Goal: Check status: Check status

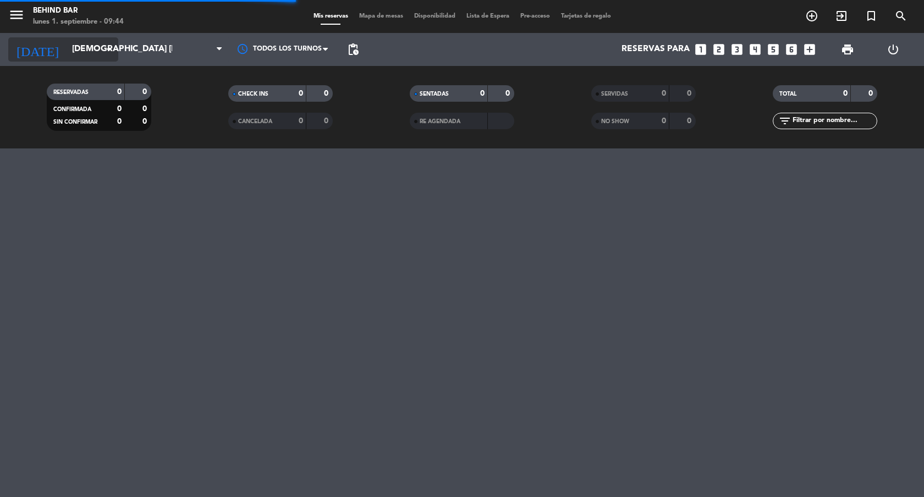
click at [68, 52] on input "[DEMOGRAPHIC_DATA] [DATE]" at bounding box center [122, 49] width 111 height 21
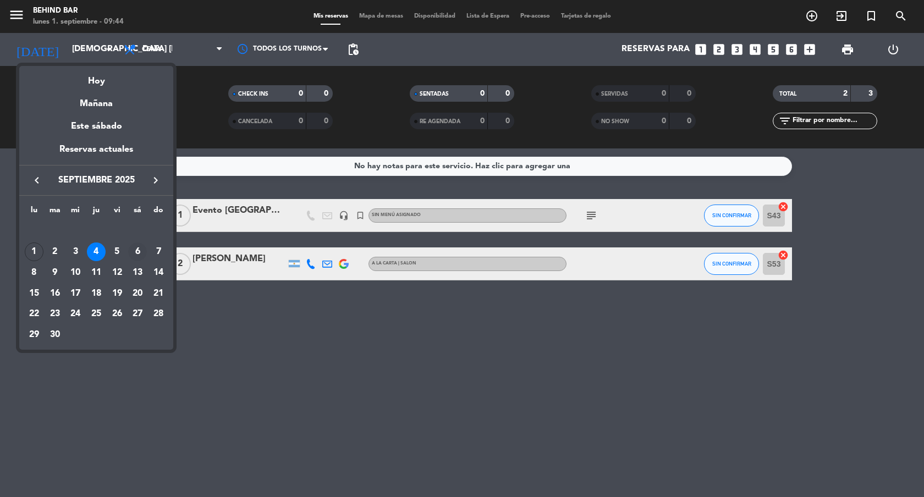
click at [137, 255] on div "6" at bounding box center [137, 251] width 19 height 19
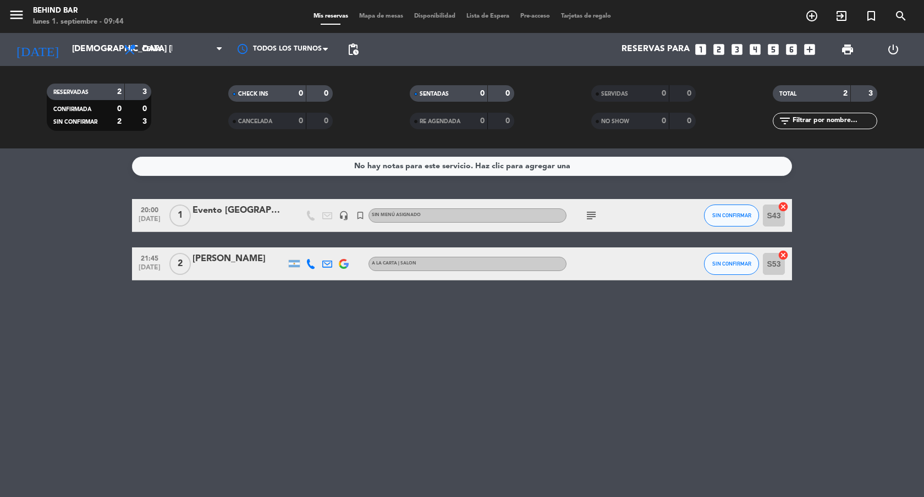
type input "sáb. [DATE]"
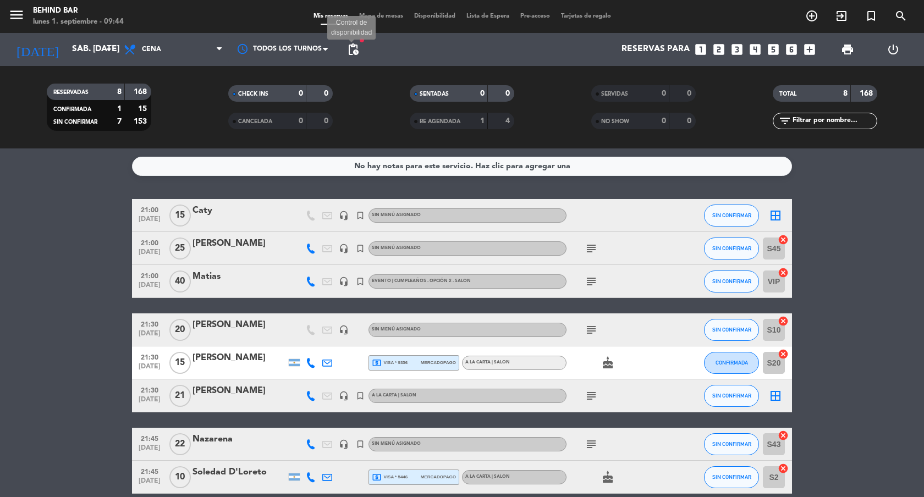
click at [349, 45] on span "pending_actions" at bounding box center [352, 49] width 13 height 13
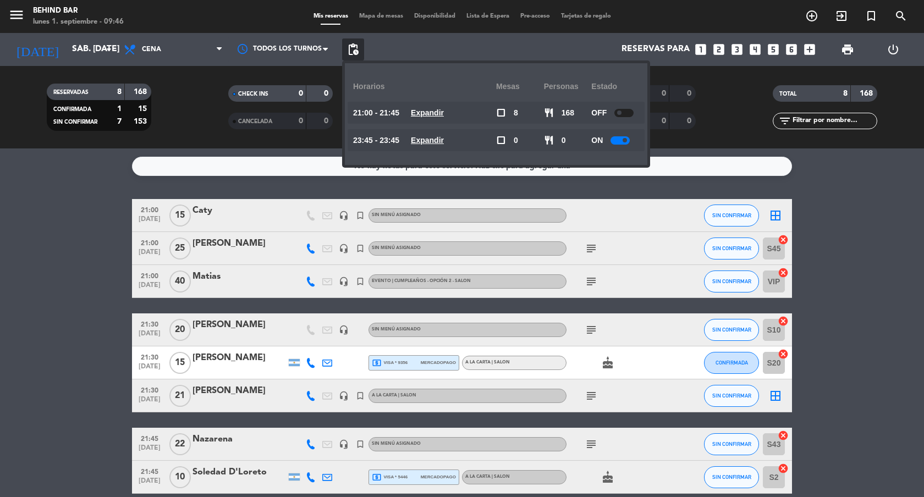
click at [879, 273] on bookings-row "21:00 [DATE] Caty headset_mic turned_in_not Sin menú asignado SIN CONFIRMAR bor…" at bounding box center [462, 346] width 924 height 295
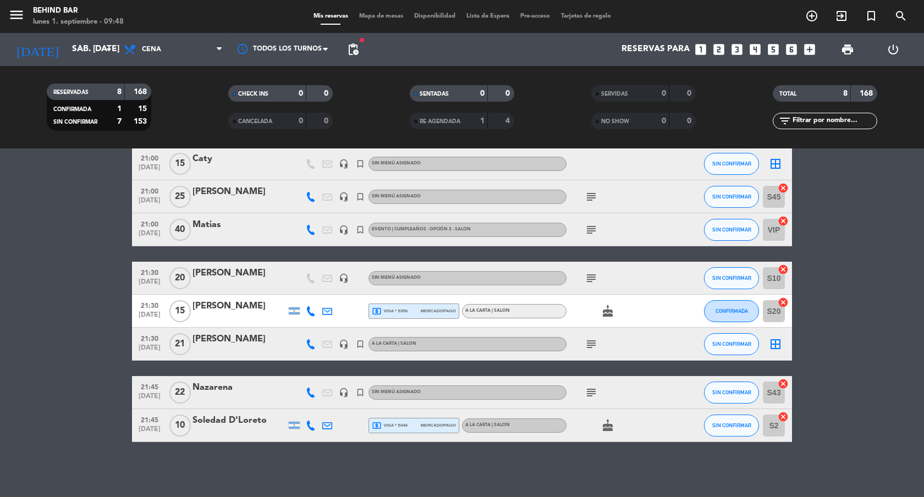
scroll to position [51, 0]
click at [588, 276] on icon "subject" at bounding box center [590, 278] width 13 height 13
click at [593, 342] on icon "subject" at bounding box center [590, 344] width 13 height 13
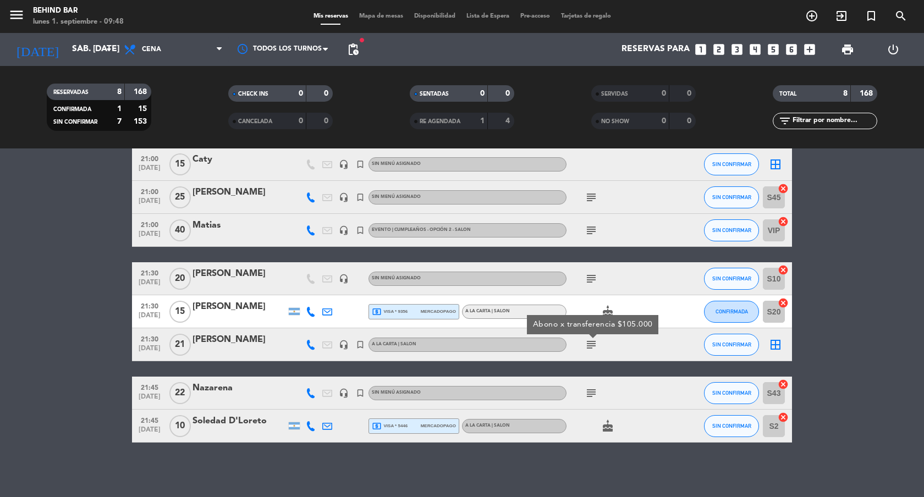
click at [593, 342] on icon "subject" at bounding box center [590, 344] width 13 height 13
click at [593, 385] on div "subject" at bounding box center [615, 393] width 99 height 32
click at [592, 394] on icon "subject" at bounding box center [590, 392] width 13 height 13
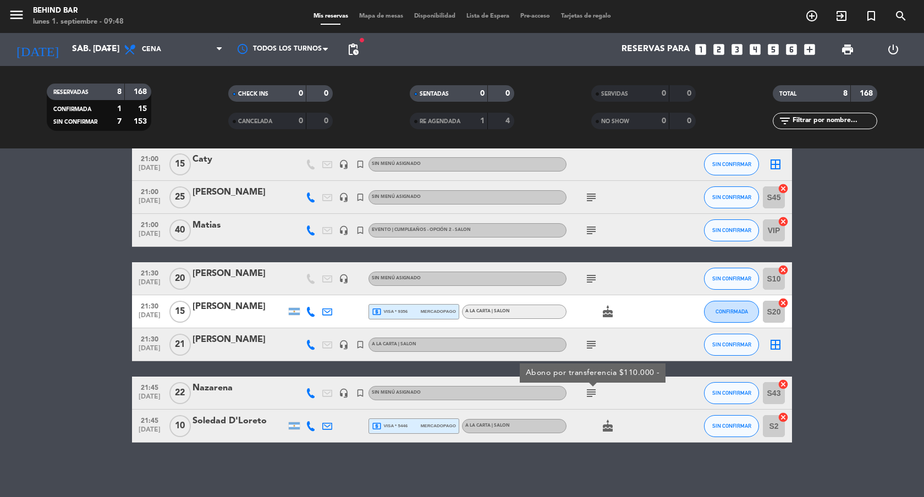
click at [592, 394] on icon "subject" at bounding box center [590, 392] width 13 height 13
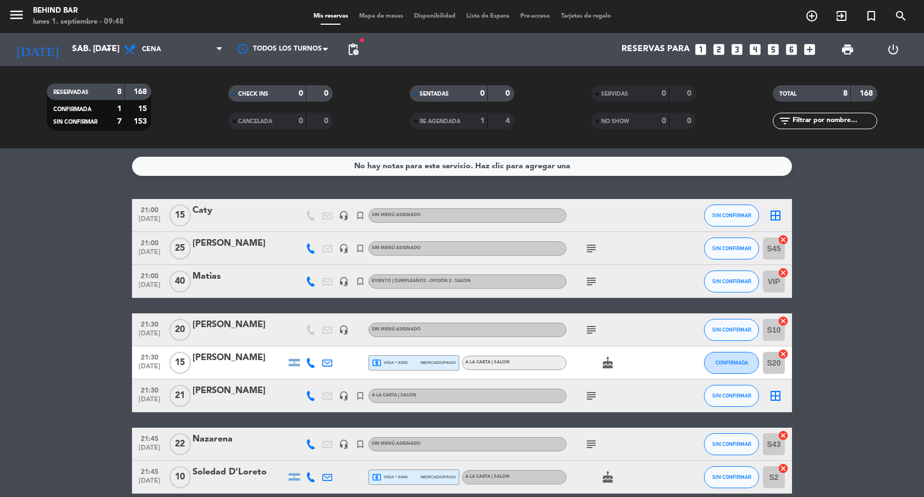
scroll to position [52, 0]
